Goal: Use online tool/utility: Utilize a website feature to perform a specific function

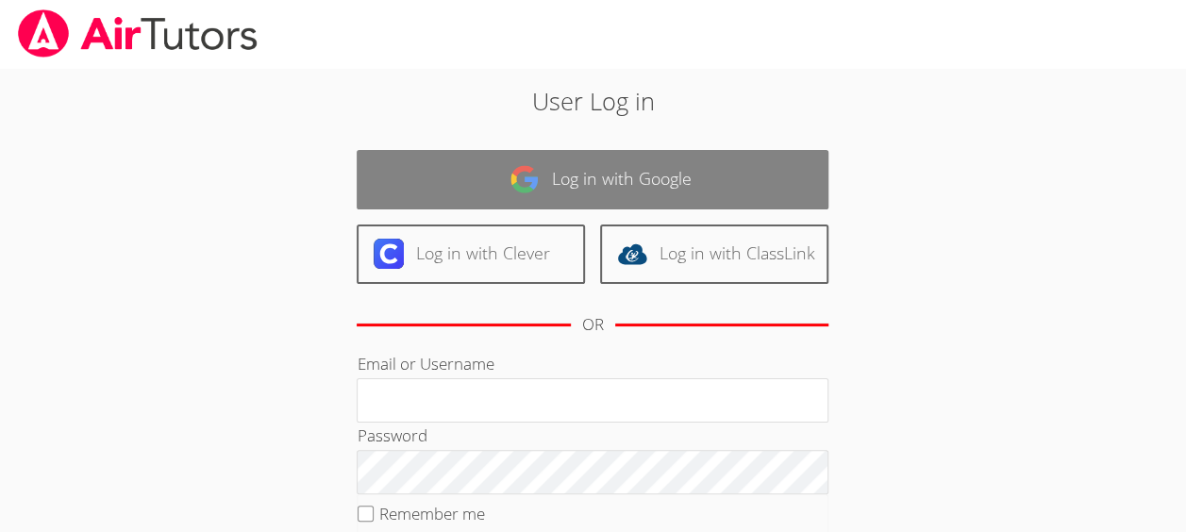
click at [681, 191] on link "Log in with Google" at bounding box center [593, 179] width 472 height 59
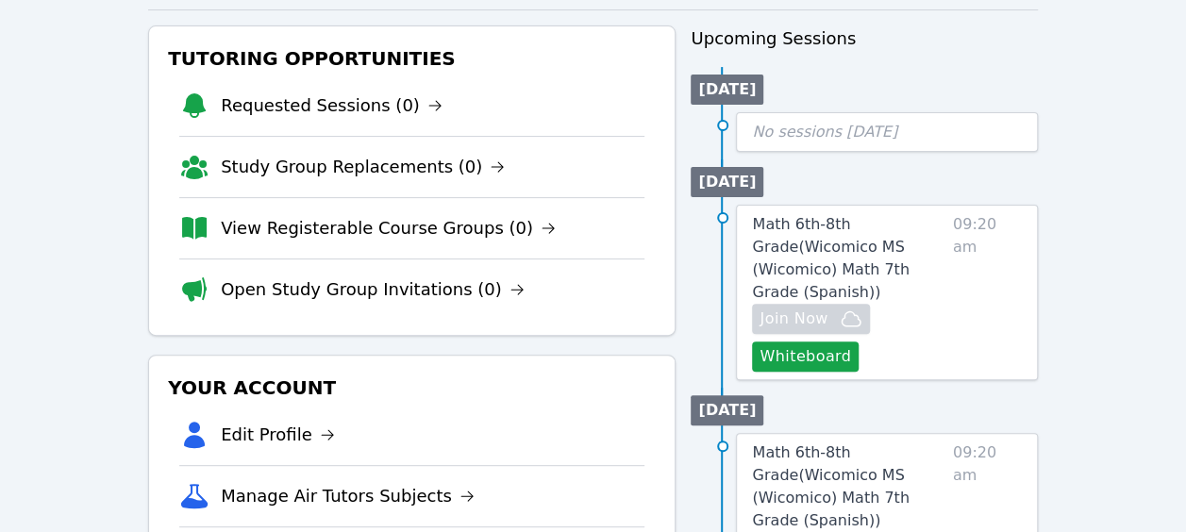
scroll to position [192, 0]
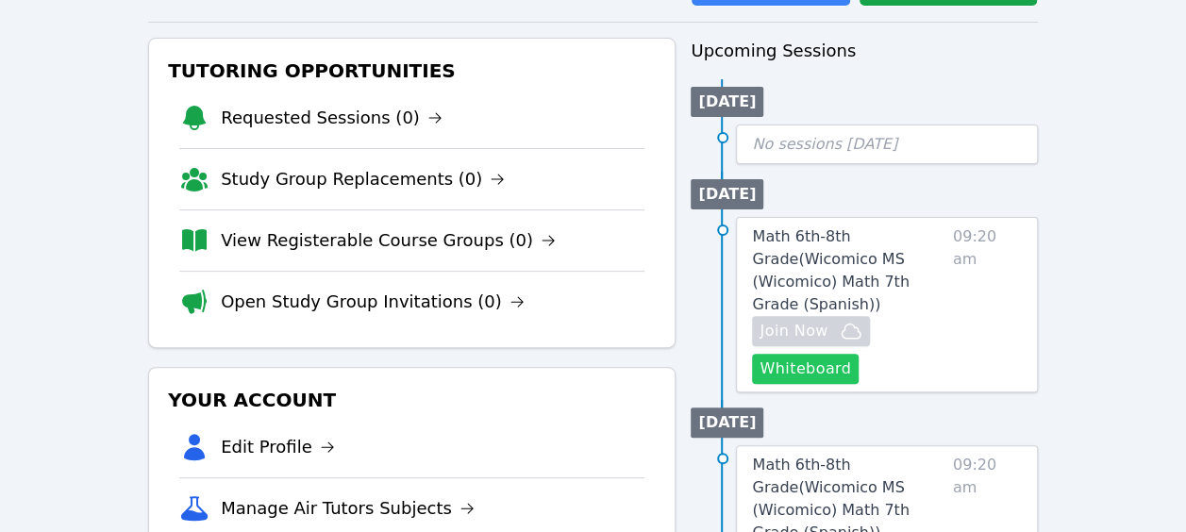
click at [785, 354] on button "Whiteboard" at bounding box center [805, 369] width 107 height 30
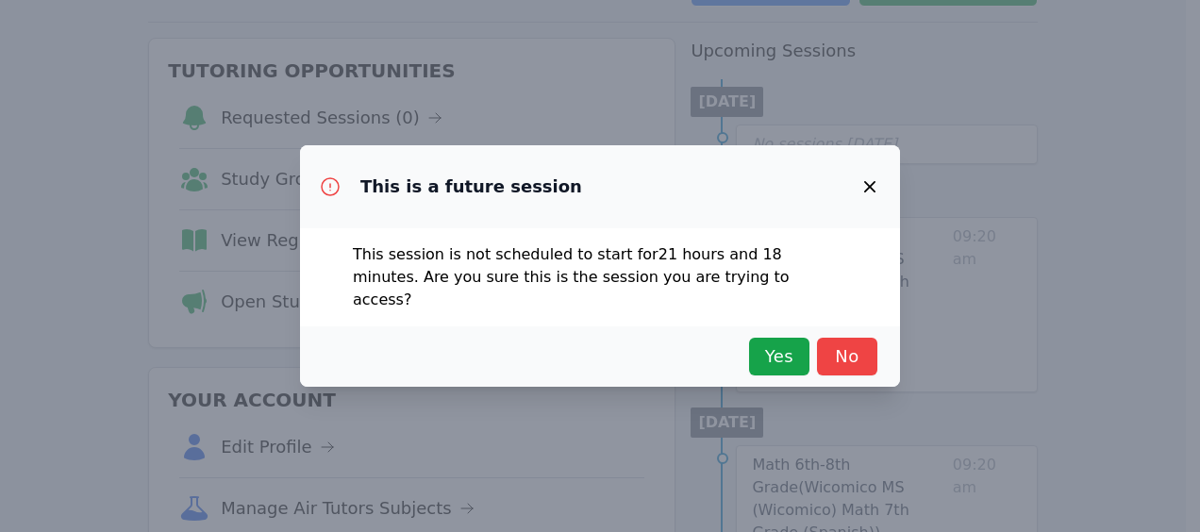
click at [785, 346] on span "Yes" at bounding box center [779, 356] width 42 height 26
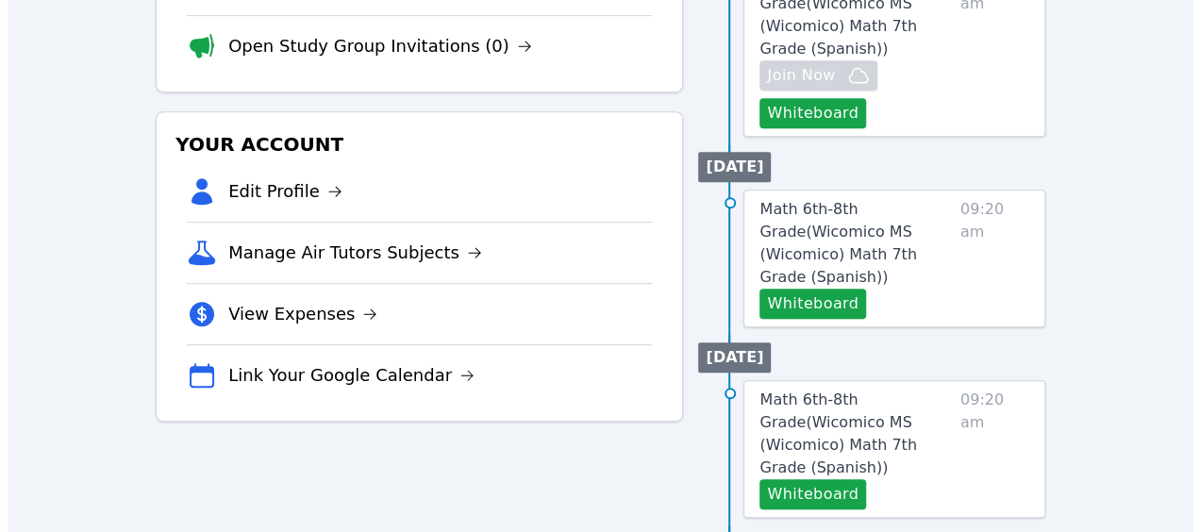
scroll to position [448, 0]
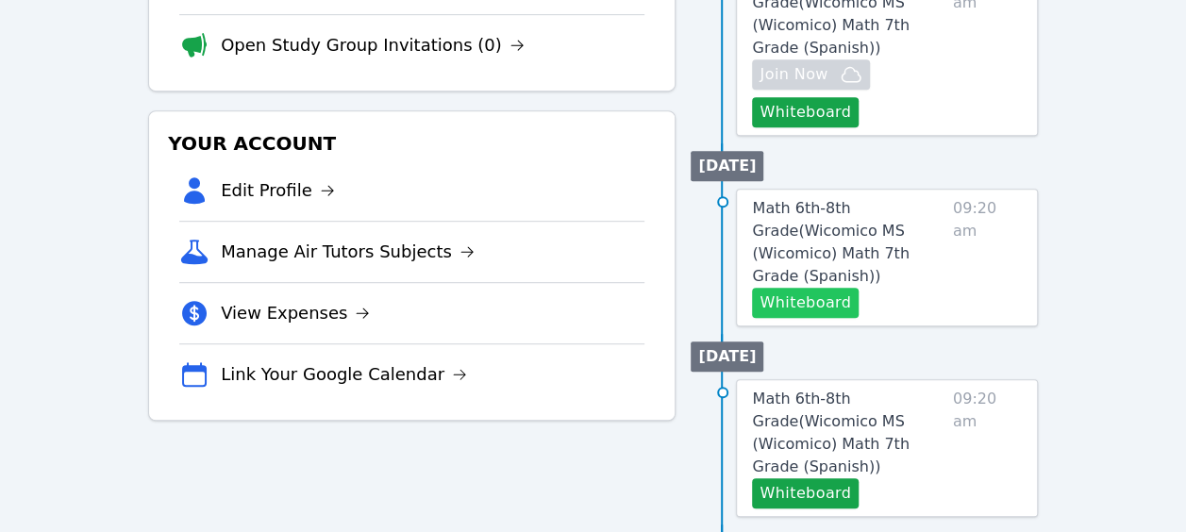
click at [810, 288] on button "Whiteboard" at bounding box center [805, 303] width 107 height 30
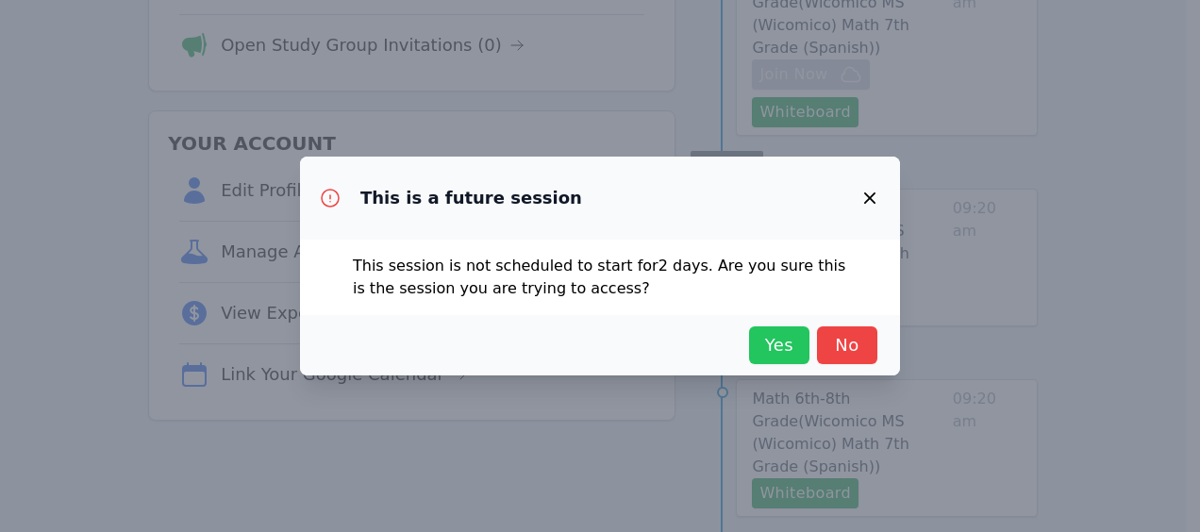
click at [781, 349] on span "Yes" at bounding box center [779, 345] width 42 height 26
